Goal: Information Seeking & Learning: Learn about a topic

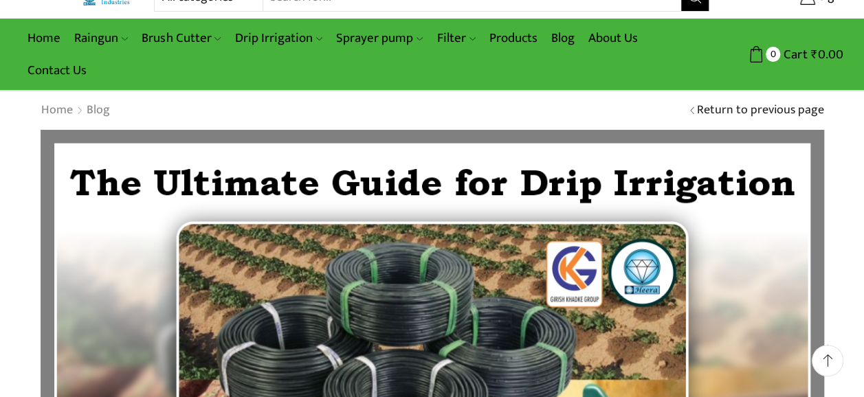
scroll to position [28, 0]
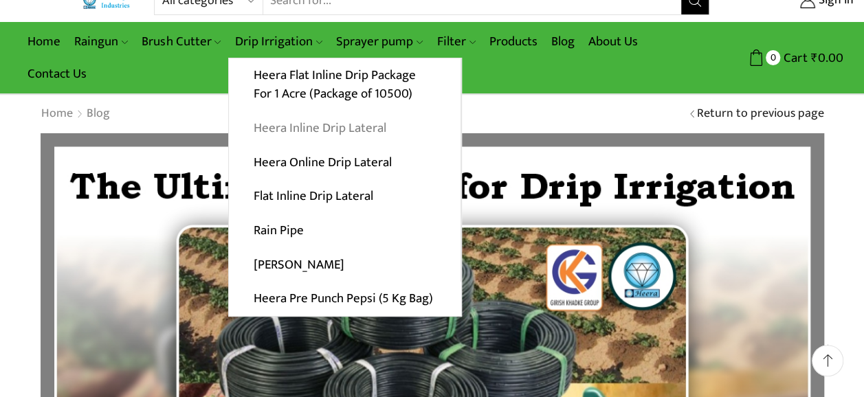
click at [303, 130] on link "Heera Inline Drip Lateral" at bounding box center [345, 128] width 232 height 34
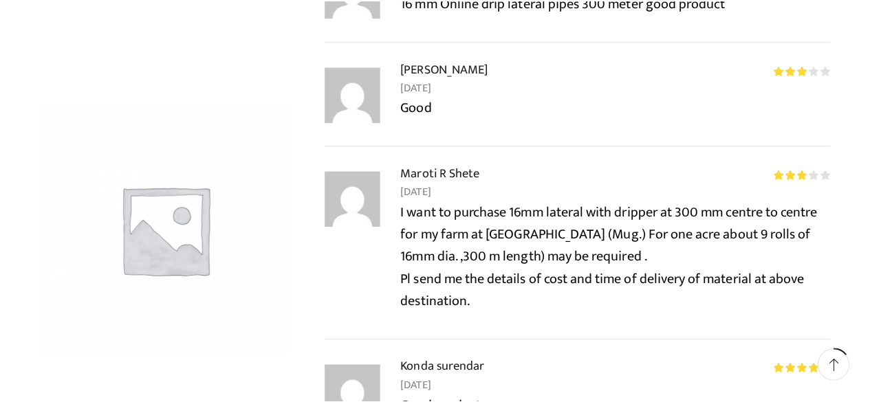
scroll to position [1733, 0]
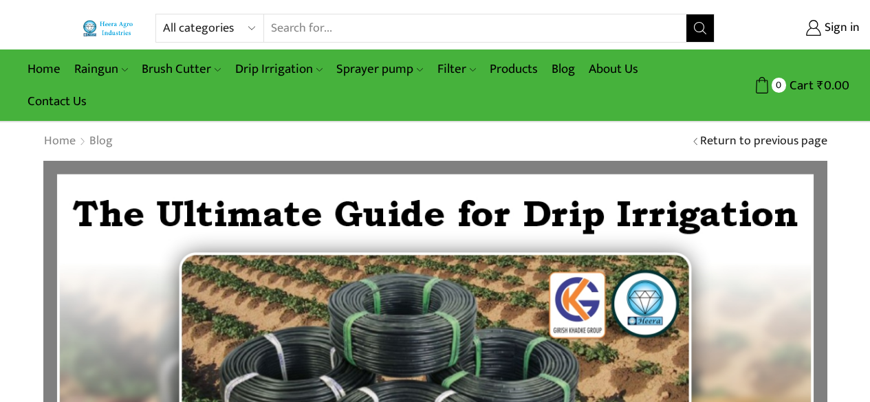
scroll to position [28, 0]
